Goal: Find specific page/section

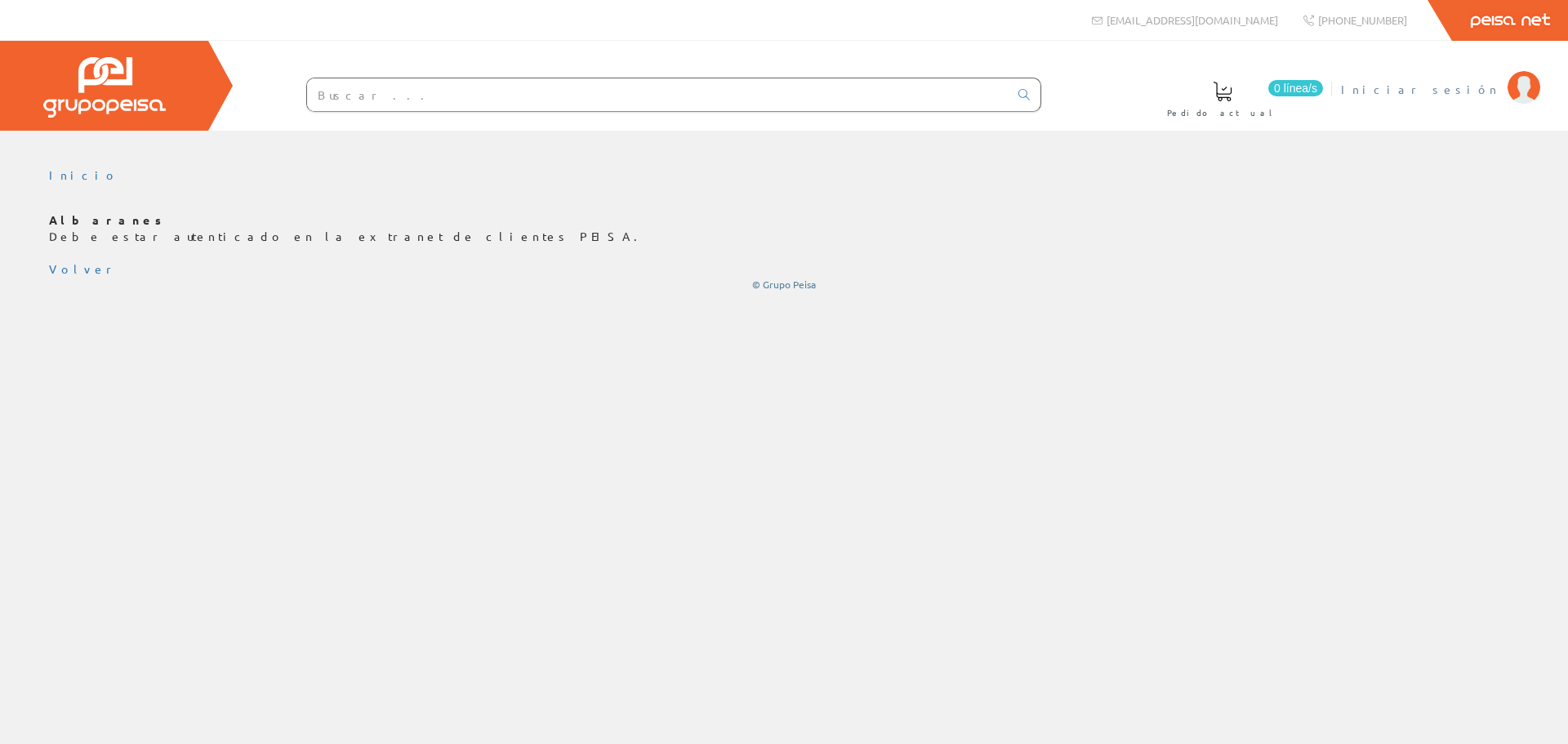
click at [1482, 97] on li "Iniciar sesión" at bounding box center [1441, 99] width 207 height 63
click at [1477, 86] on span "Iniciar sesión" at bounding box center [1420, 89] width 159 height 16
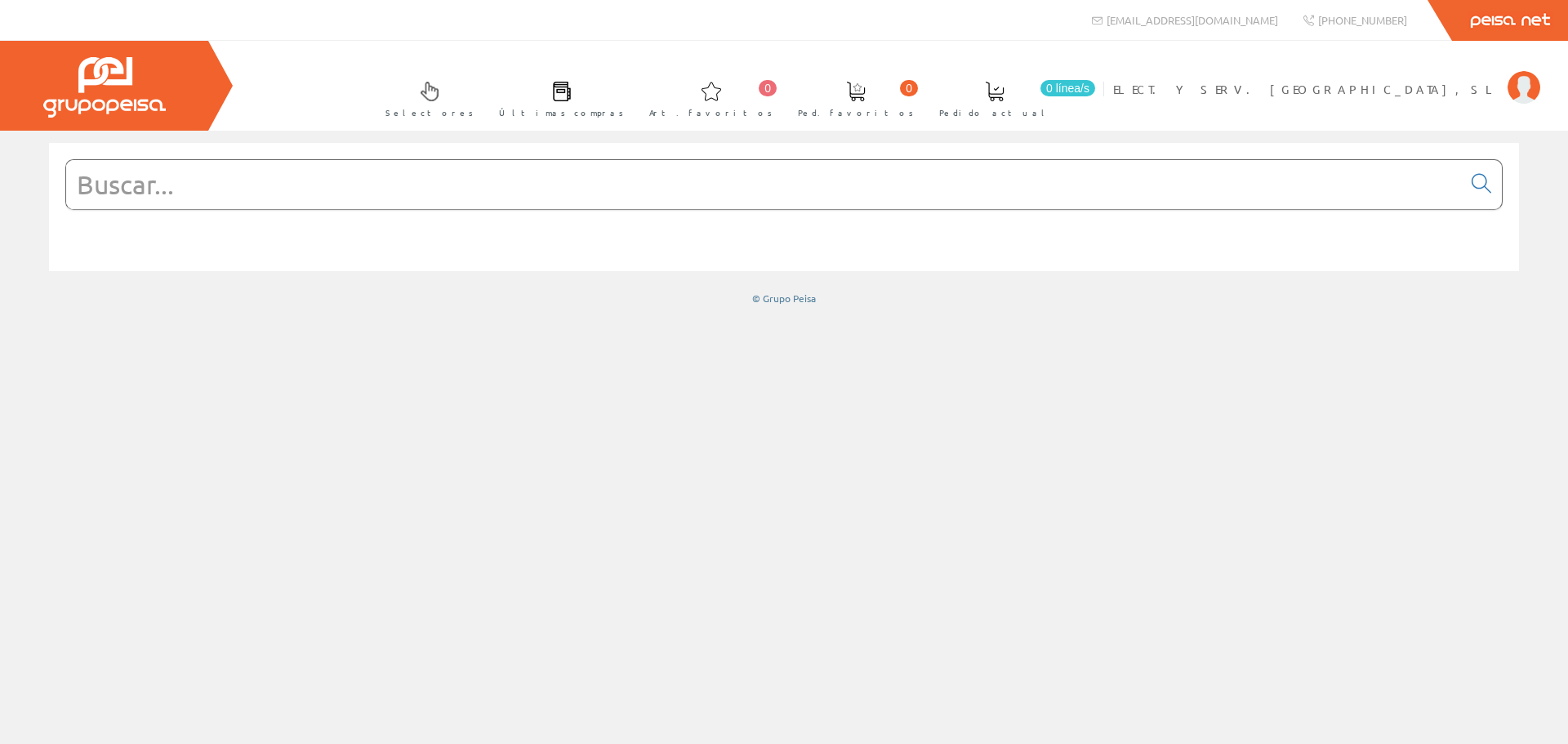
click at [229, 167] on input "text" at bounding box center [764, 184] width 1396 height 49
paste input "FW524FT"
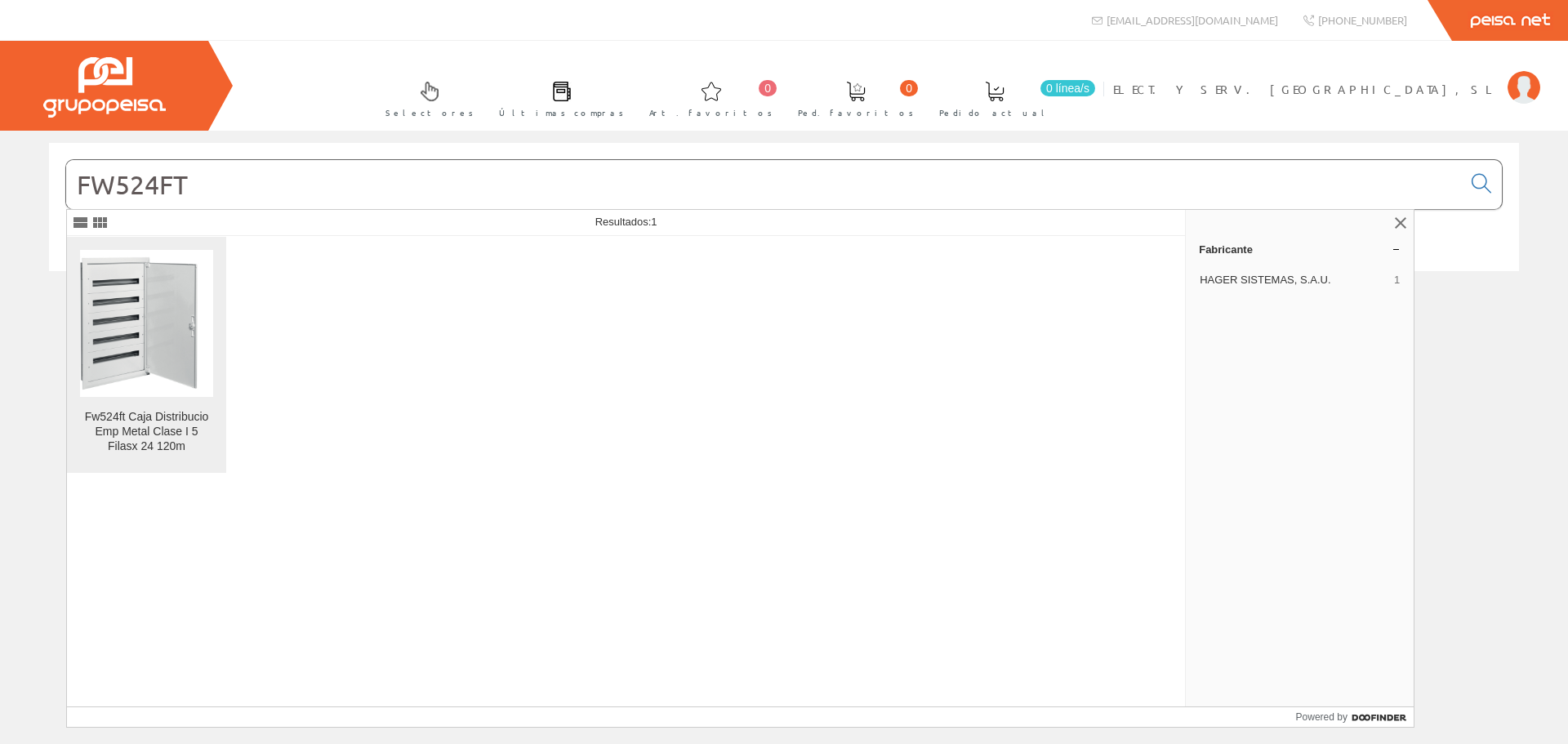
type input "FW524FT"
click at [194, 396] on figure at bounding box center [146, 323] width 133 height 147
